Goal: Find specific page/section: Find specific page/section

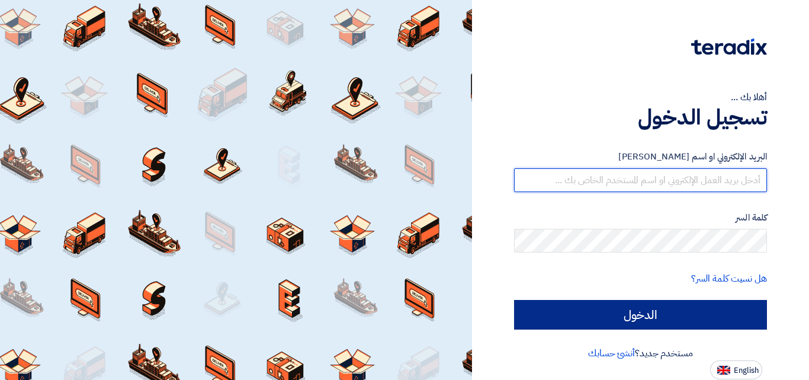
type input "[EMAIL_ADDRESS][DOMAIN_NAME]"
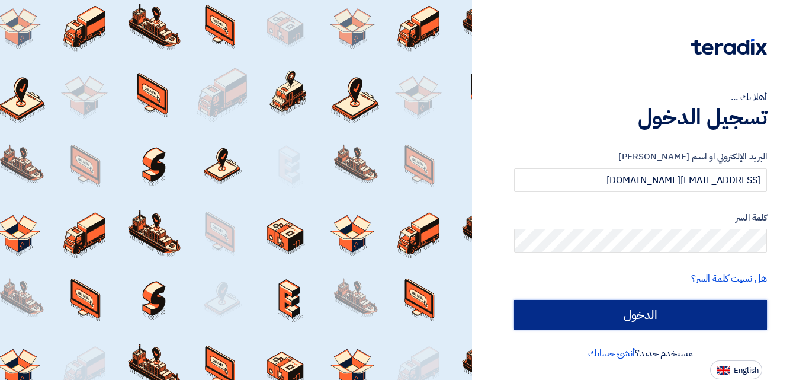
click at [651, 308] on input "الدخول" at bounding box center [640, 315] width 253 height 30
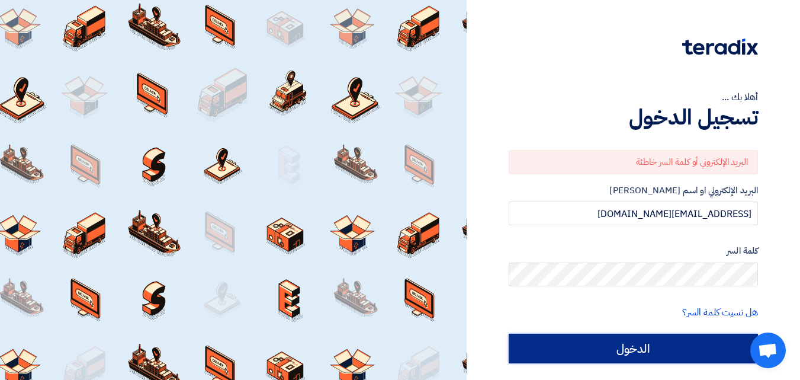
click at [645, 342] on input "الدخول" at bounding box center [633, 348] width 249 height 30
type input "Sign in"
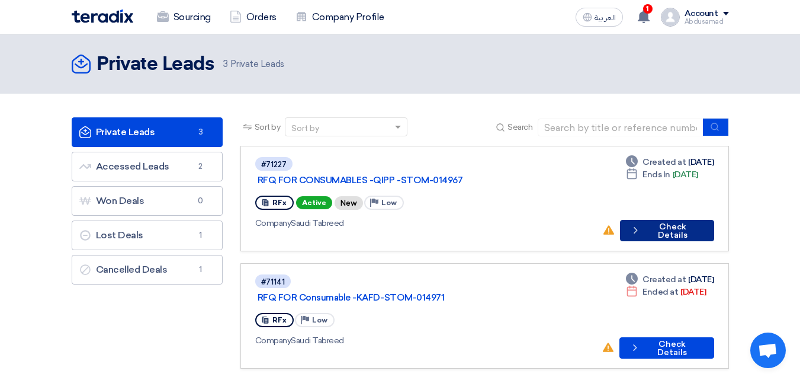
click at [670, 220] on button "Check details Check Details" at bounding box center [667, 230] width 94 height 21
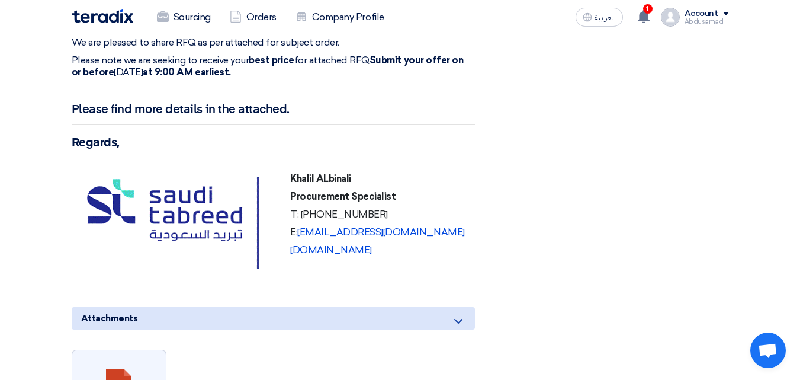
scroll to position [2665, 0]
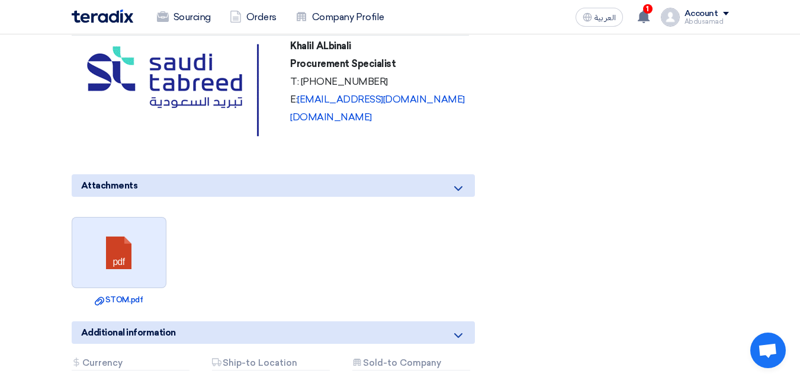
click at [124, 227] on link at bounding box center [119, 252] width 95 height 71
